Goal: Task Accomplishment & Management: Complete application form

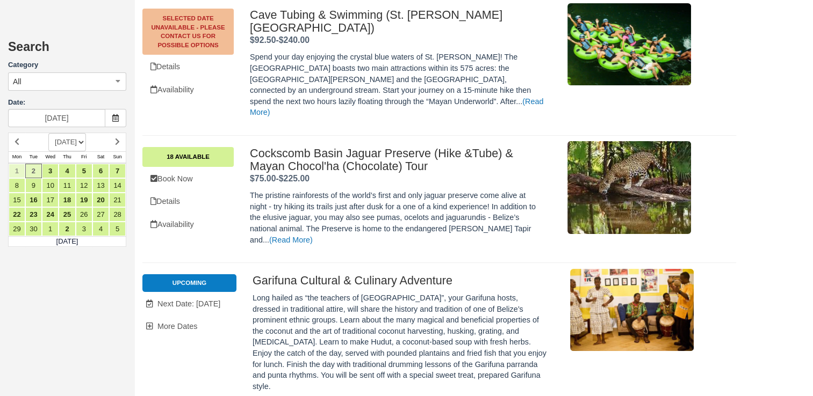
scroll to position [4260, 0]
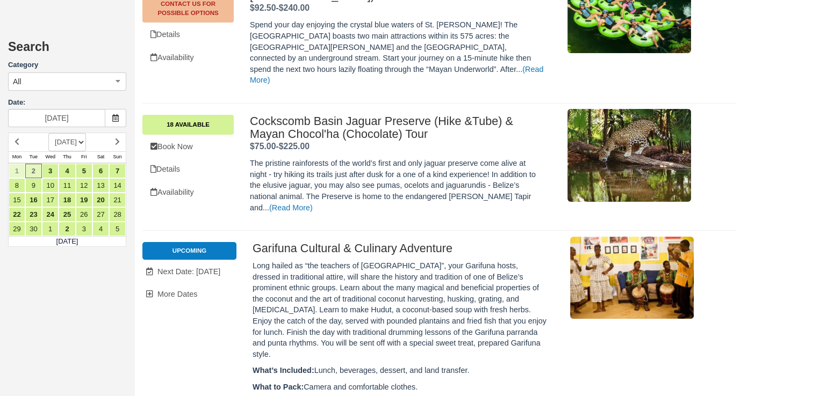
scroll to position [4333, 0]
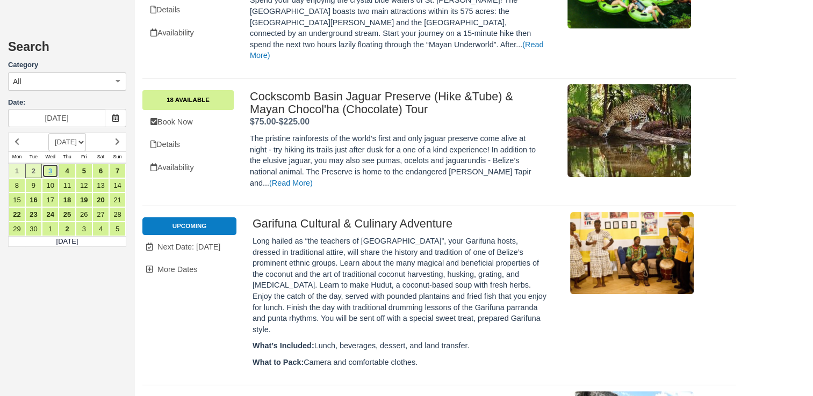
click at [49, 170] on link "3" at bounding box center [50, 171] width 17 height 15
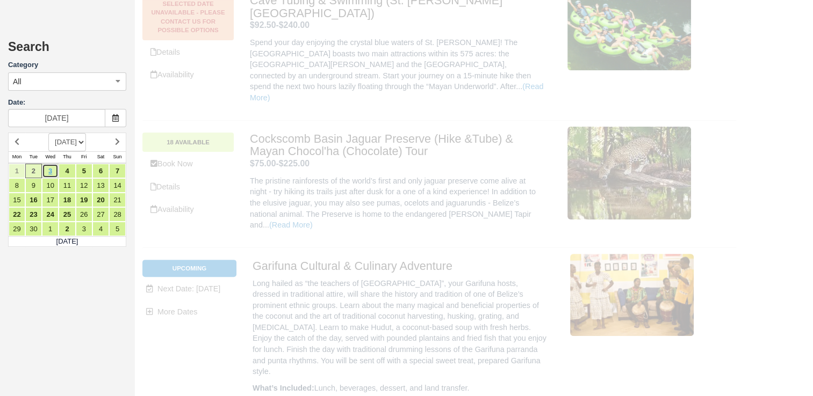
scroll to position [0, 0]
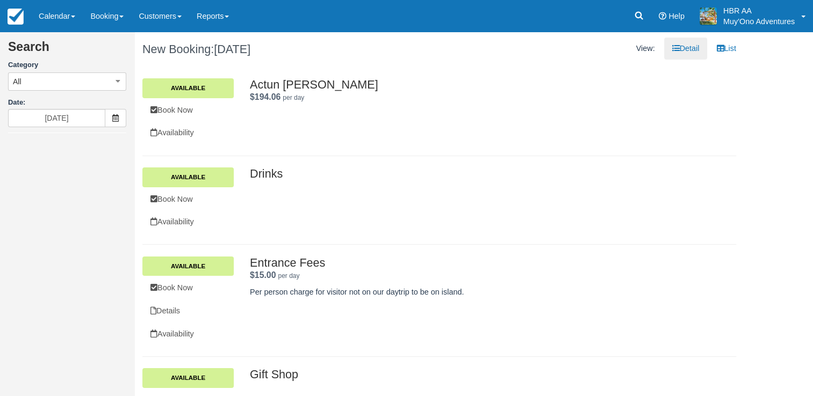
type input "09/03/25"
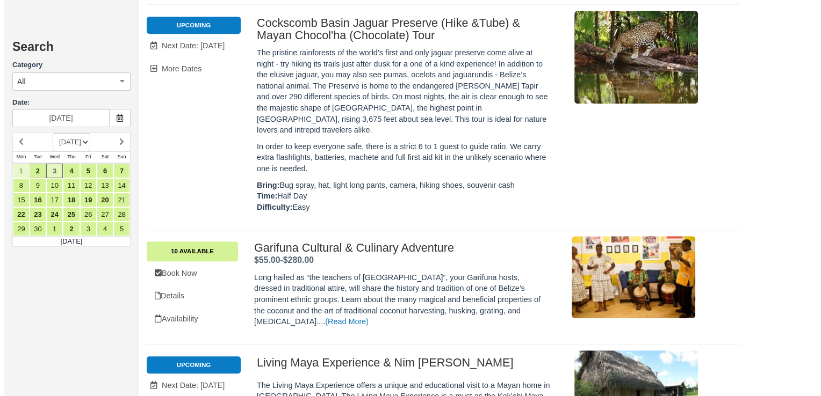
scroll to position [4724, 0]
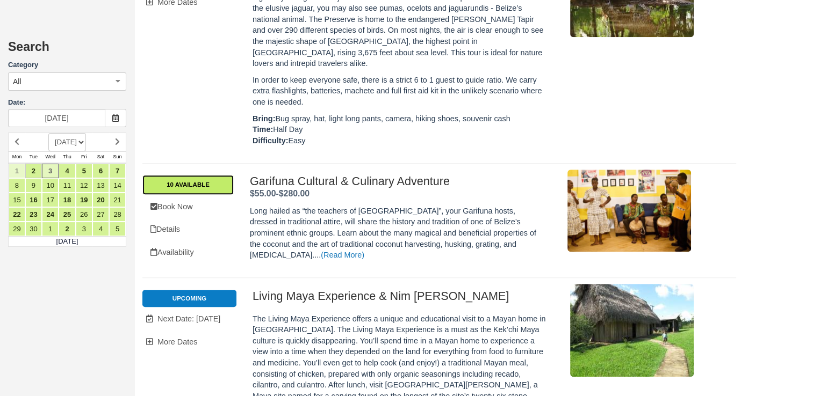
click at [182, 175] on link "10 Available" at bounding box center [187, 184] width 91 height 19
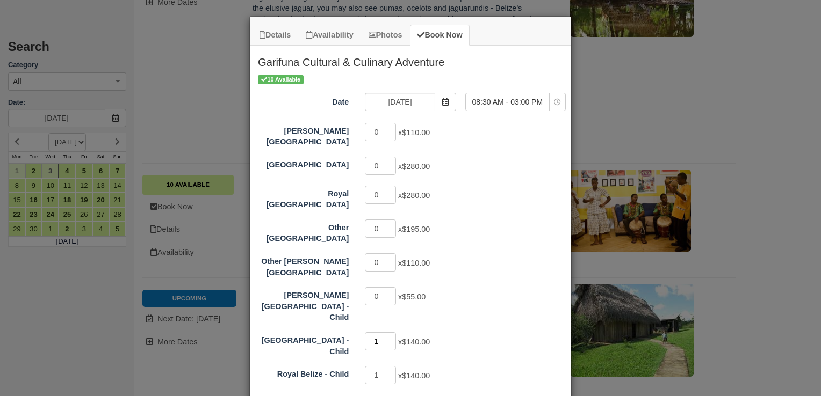
click at [378, 332] on input "1" at bounding box center [380, 341] width 31 height 18
type input "0"
click at [375, 366] on input "1" at bounding box center [380, 375] width 31 height 18
type input "0"
click at [378, 134] on input "0" at bounding box center [380, 132] width 31 height 18
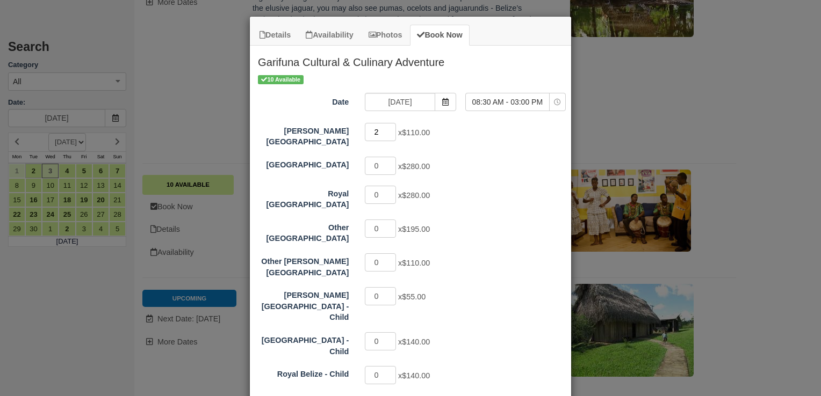
type input "2"
click at [473, 145] on div "Hopkins Bay Resort 2 x $110.00 Thatch Caye Resort 0 x $280.00 Royal Belize 0 x …" at bounding box center [410, 254] width 305 height 265
click at [532, 196] on div "0 x $280.00" at bounding box center [450, 196] width 187 height 21
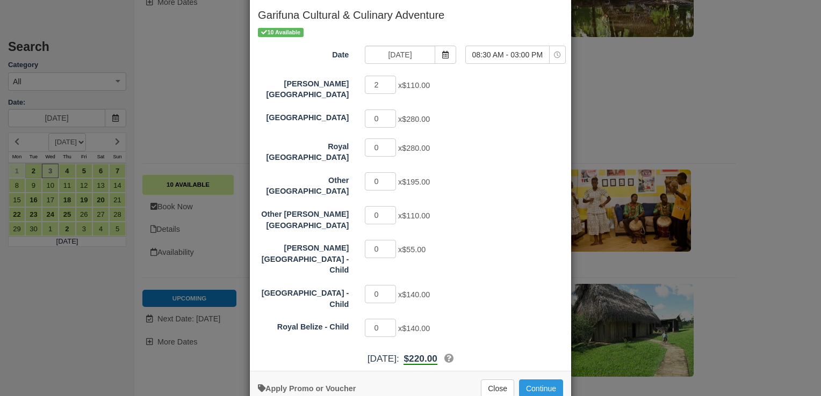
scroll to position [52, 0]
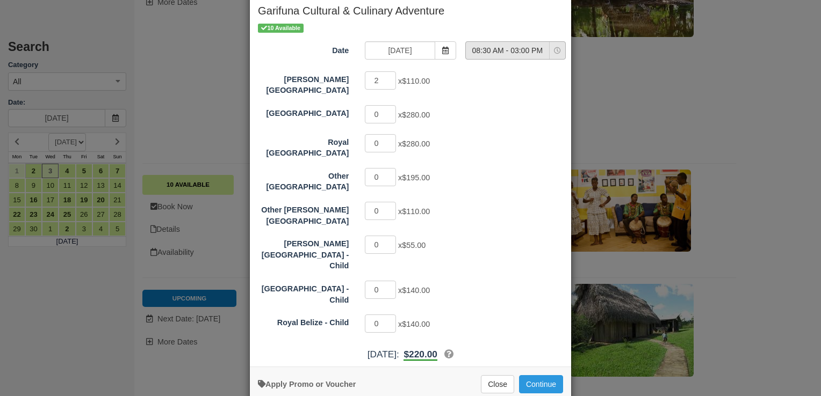
click at [555, 49] on icon "Item Modal" at bounding box center [557, 50] width 7 height 7
click at [506, 115] on div "0 x $280.00" at bounding box center [450, 115] width 187 height 21
click at [535, 375] on button "Continue" at bounding box center [541, 384] width 44 height 18
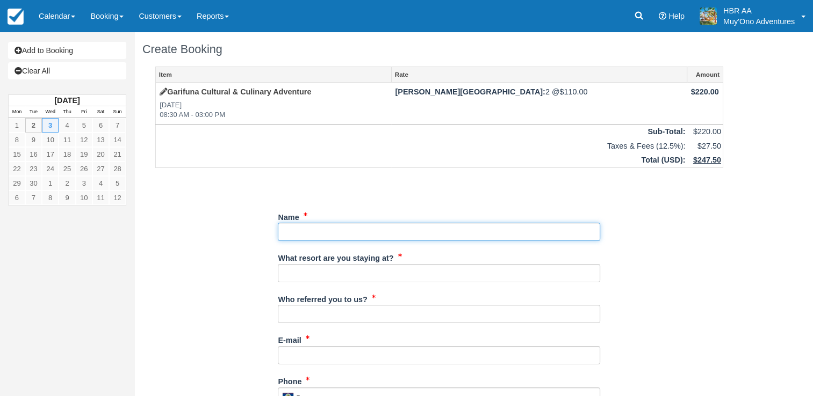
click at [301, 234] on input "Name" at bounding box center [439, 232] width 322 height 18
paste input "Kajhon [PERSON_NAME]"
type input "Kajhon [PERSON_NAME]"
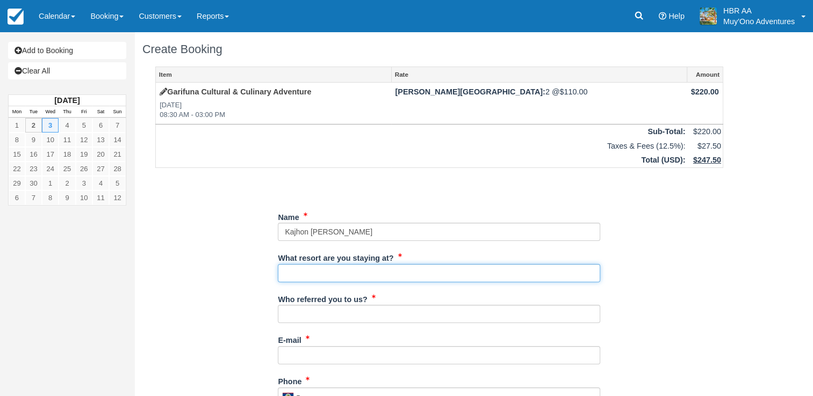
click at [329, 270] on input "What resort are you staying at?" at bounding box center [439, 273] width 322 height 18
type input "[PERSON_NAME][GEOGRAPHIC_DATA]"
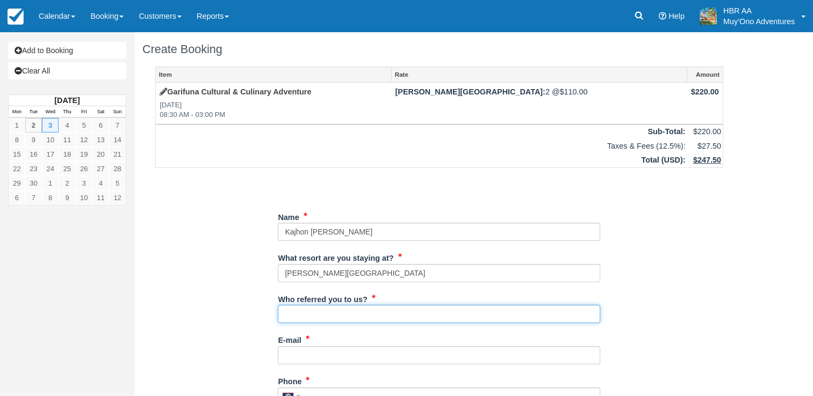
type input "[PERSON_NAME]"
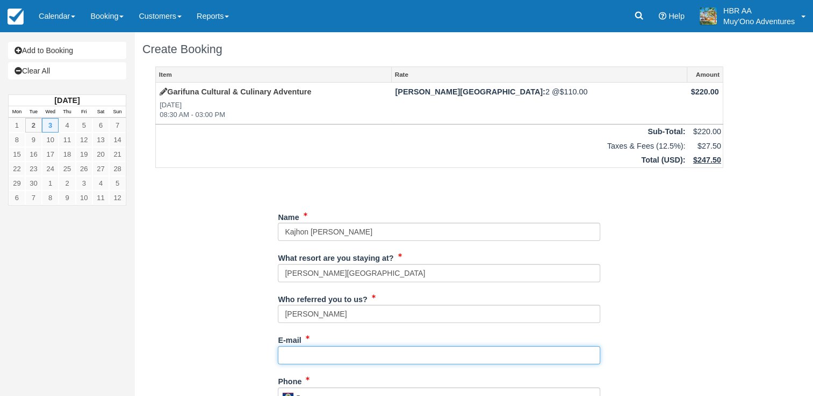
type input "[EMAIL_ADDRESS][DOMAIN_NAME]"
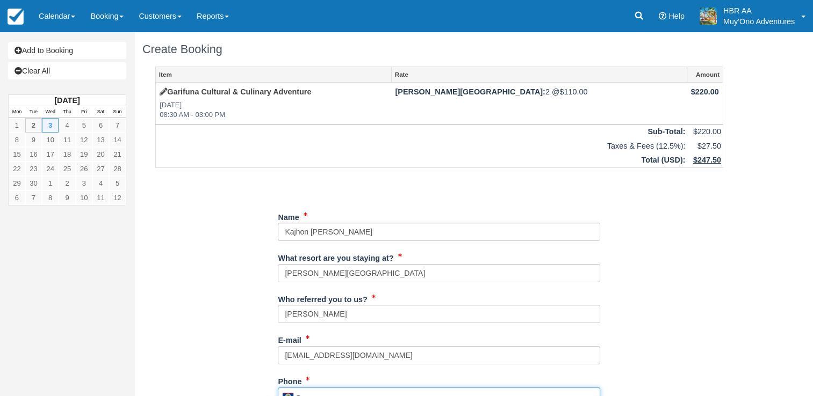
type input "671-0481"
type input "[PERSON_NAME]"
type input "[GEOGRAPHIC_DATA]"
type input "4 adults"
type input "N/A"
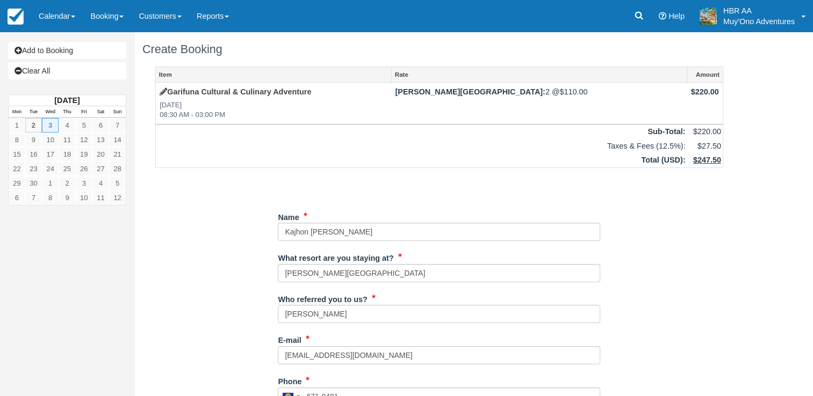
type input "47876025"
click at [232, 266] on div "Item Rate Amount Garifuna Cultural & Culinary Adventure [DATE] 08:30 AM - 03:00…" at bounding box center [438, 390] width 593 height 646
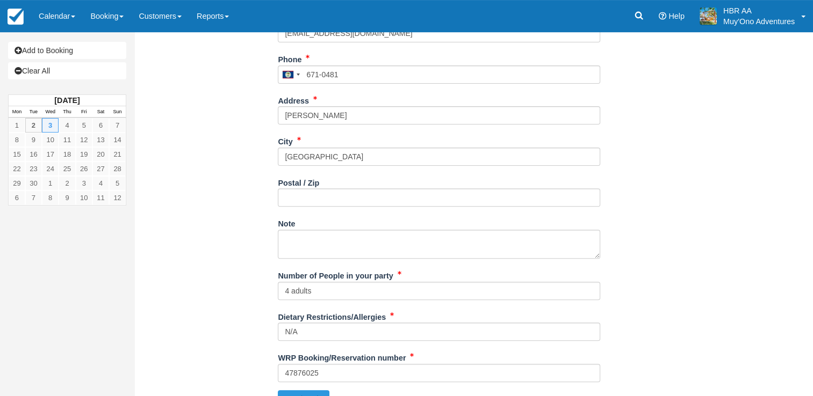
scroll to position [341, 0]
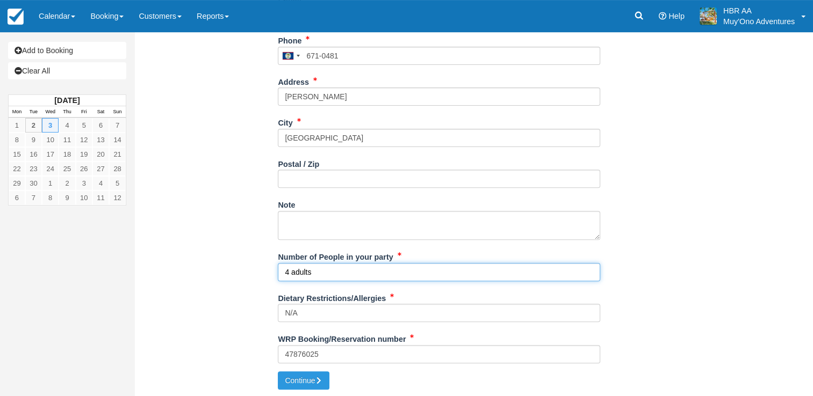
click at [287, 271] on input "4 adults" at bounding box center [439, 272] width 322 height 18
type input "2 adults"
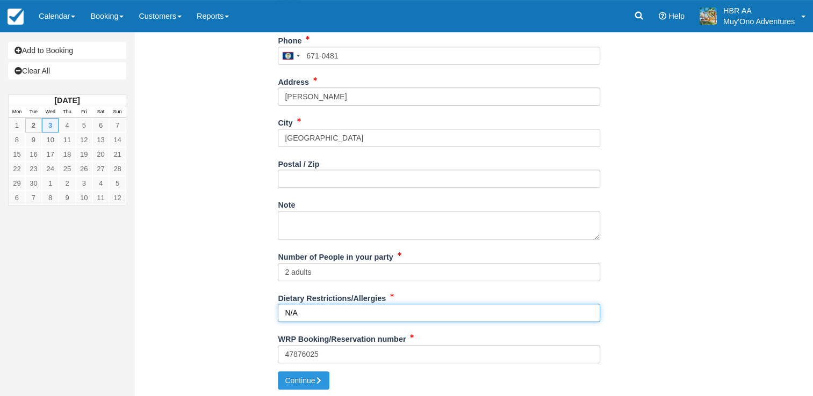
click at [322, 317] on input "N/A" at bounding box center [439, 313] width 322 height 18
type input "N"
type input "No pork or shelfish"
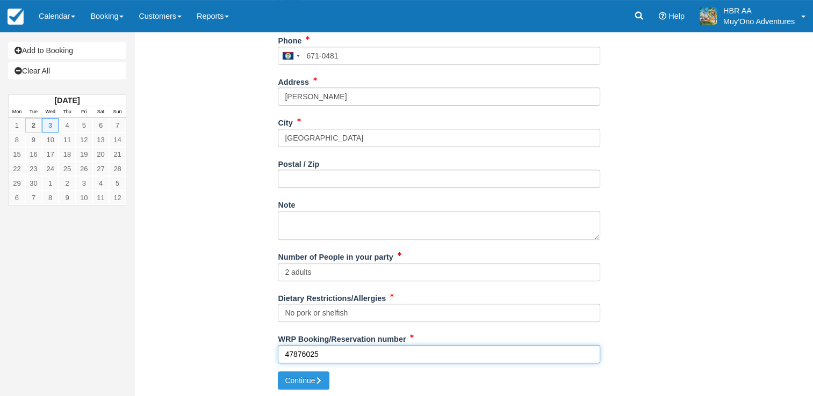
click at [331, 353] on input "47876025" at bounding box center [439, 354] width 322 height 18
type input "4"
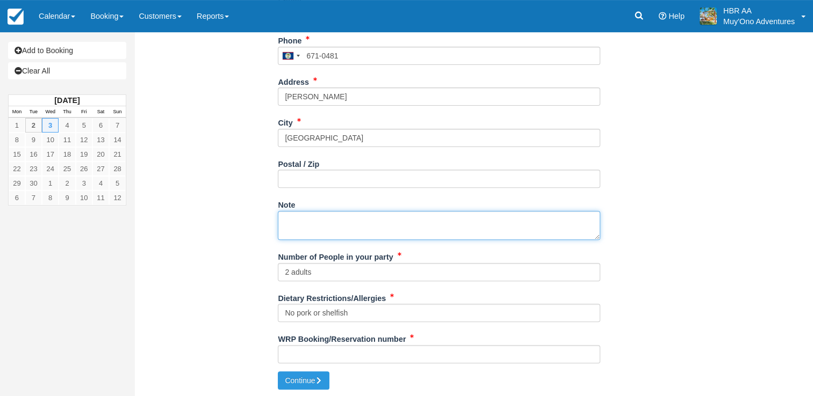
click at [383, 219] on textarea "Note" at bounding box center [439, 225] width 322 height 29
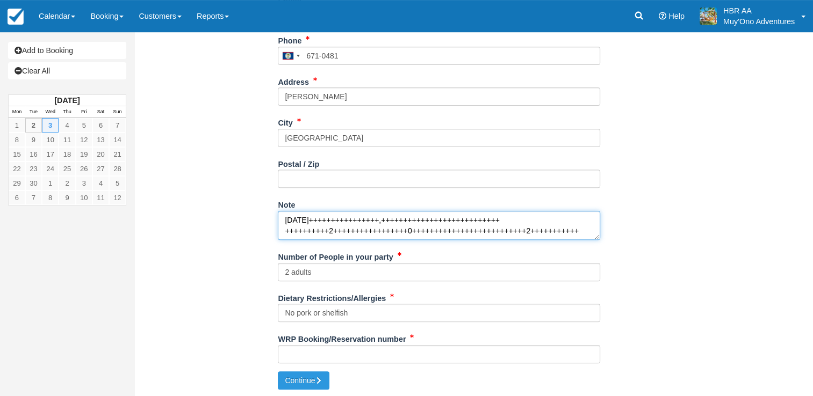
scroll to position [0, 0]
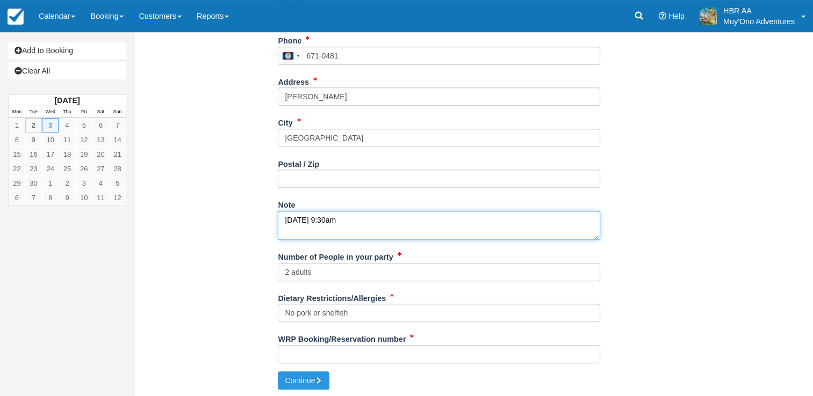
click at [548, 221] on textarea "[DATE] 9:30am" at bounding box center [439, 225] width 322 height 29
type textarea "[DATE] 9:30am"
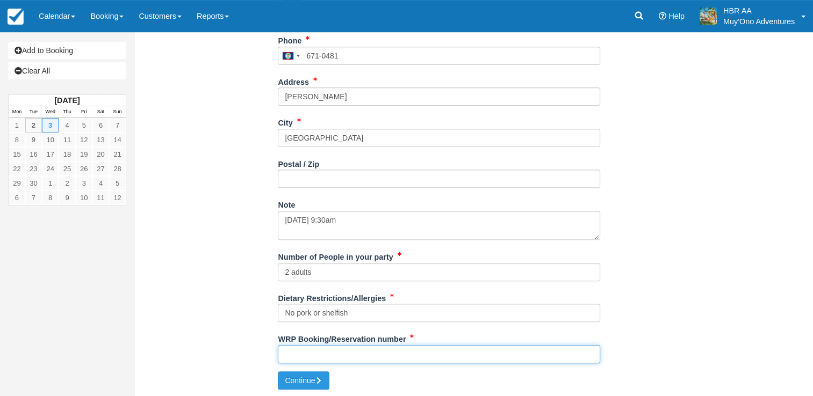
click at [303, 347] on input "WRP Booking/Reservation number" at bounding box center [439, 354] width 322 height 18
paste input "6649284080"
type input "6649284080"
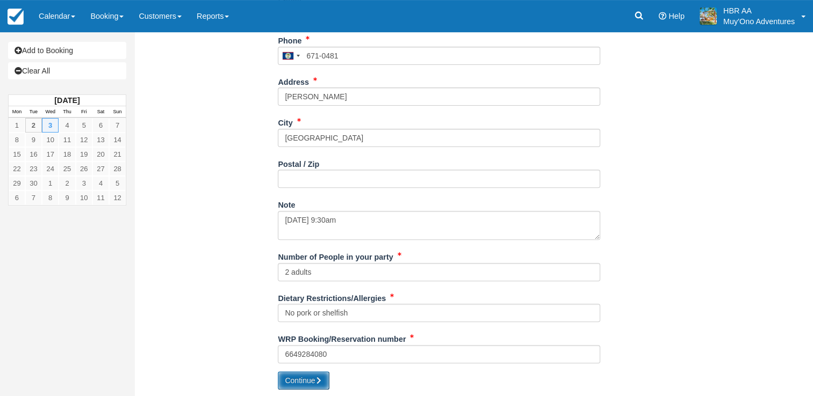
click at [300, 383] on button "Continue" at bounding box center [304, 381] width 52 height 18
type input "[PHONE_NUMBER]"
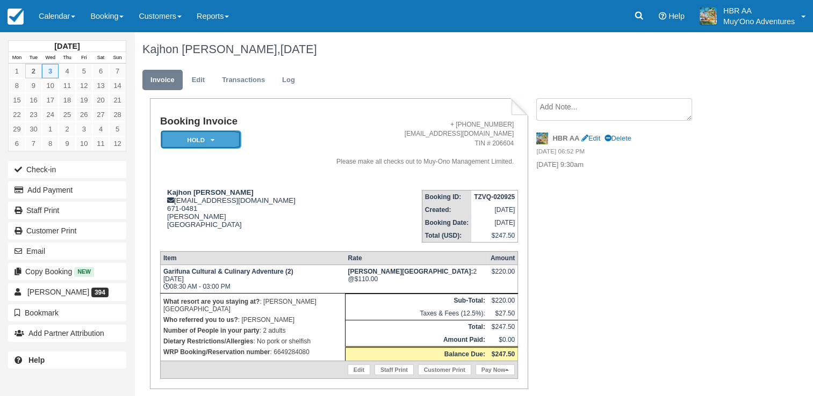
click at [208, 140] on em "HOLD" at bounding box center [201, 140] width 81 height 19
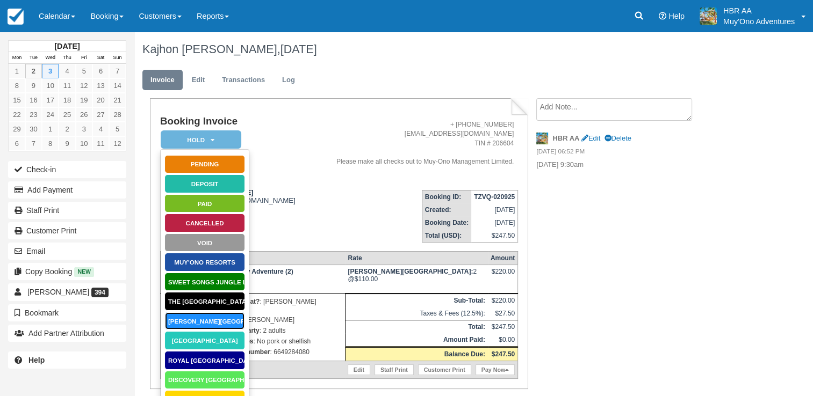
click at [211, 319] on link "[PERSON_NAME][GEOGRAPHIC_DATA]" at bounding box center [204, 321] width 81 height 19
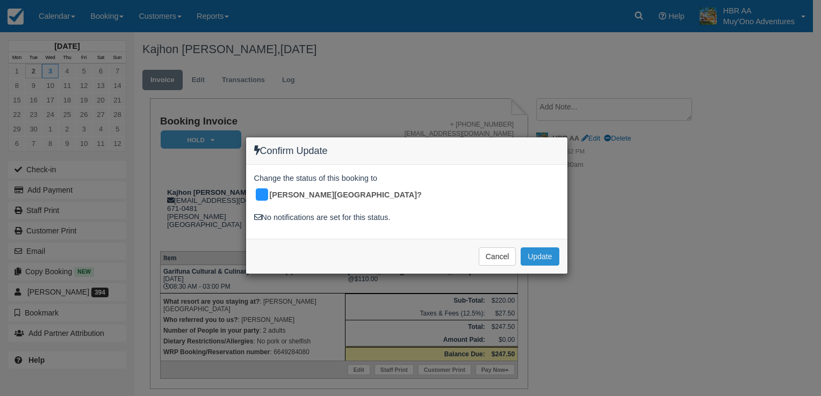
click at [541, 248] on button "Update" at bounding box center [539, 257] width 38 height 18
click at [541, 245] on div "Cancel Update Please wait" at bounding box center [406, 256] width 321 height 35
